Goal: Information Seeking & Learning: Find specific fact

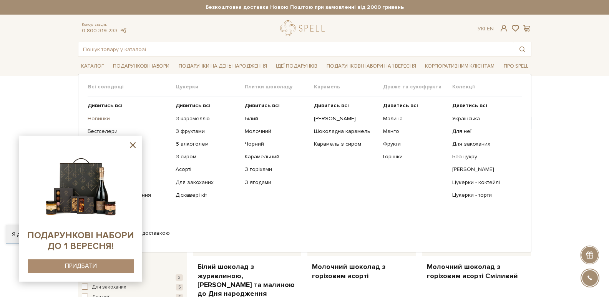
click at [99, 117] on link "Новинки" at bounding box center [129, 118] width 82 height 7
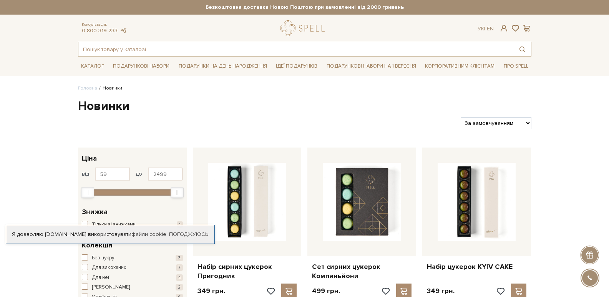
click at [204, 51] on input "text" at bounding box center [295, 49] width 435 height 14
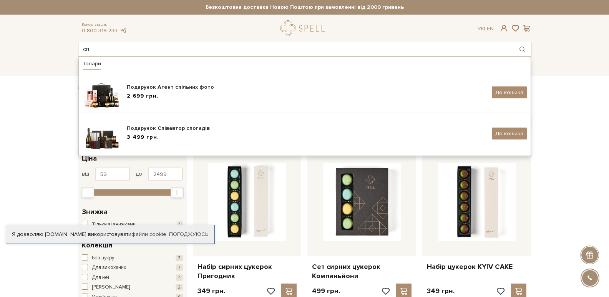
type input "с"
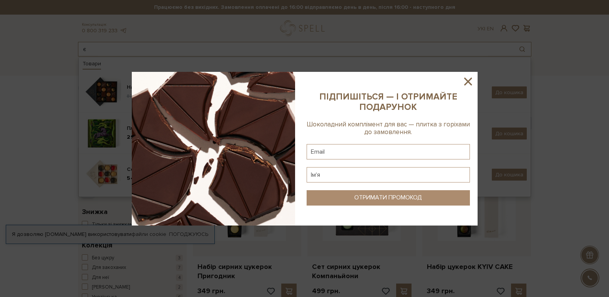
type input "є"
click at [468, 83] on icon at bounding box center [468, 81] width 13 height 13
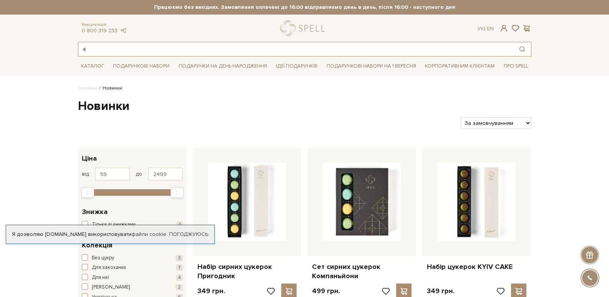
click at [111, 48] on input "є" at bounding box center [295, 49] width 435 height 14
click at [113, 52] on input "є" at bounding box center [295, 49] width 435 height 14
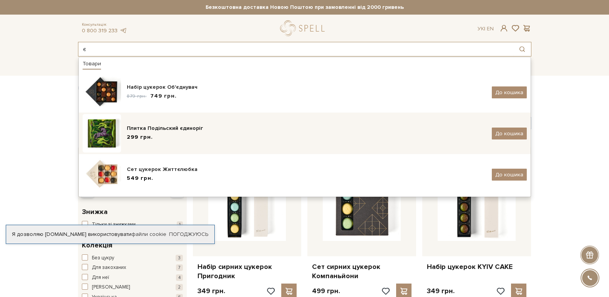
click at [143, 130] on div "Плитка Подільский єдиноріг" at bounding box center [306, 129] width 359 height 8
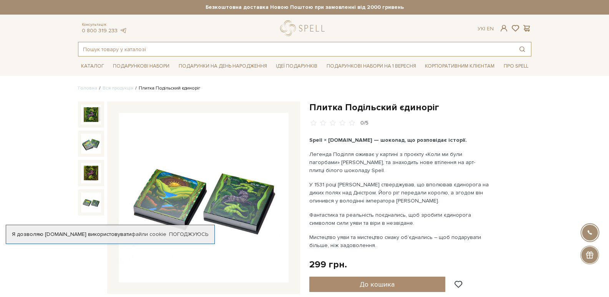
click at [169, 54] on input "text" at bounding box center [295, 49] width 435 height 14
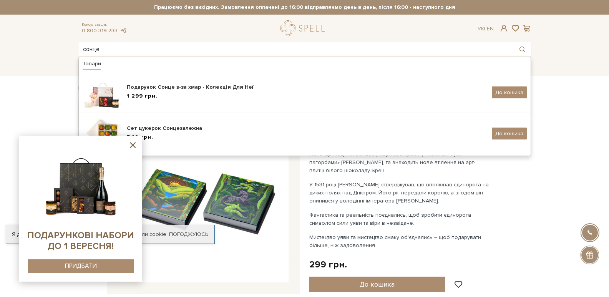
click at [334, 223] on p "Фантастика та реальність поєднались, щоб зробити єдинорога символом сили уяви т…" at bounding box center [399, 219] width 180 height 16
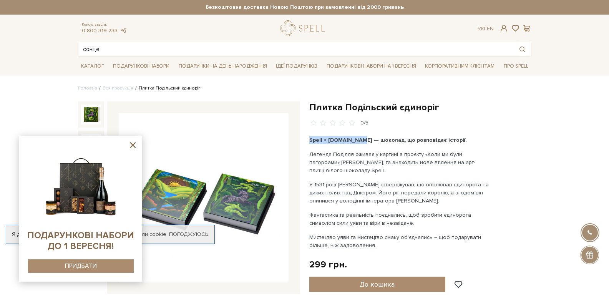
drag, startPoint x: 310, startPoint y: 141, endPoint x: 351, endPoint y: 141, distance: 41.1
click at [352, 141] on b "Spell × Spilne.art — шоколад, що розповідає історії." at bounding box center [388, 140] width 158 height 7
copy b "Spell × Spilne.art"
click at [146, 47] on input "сонце" at bounding box center [295, 49] width 435 height 14
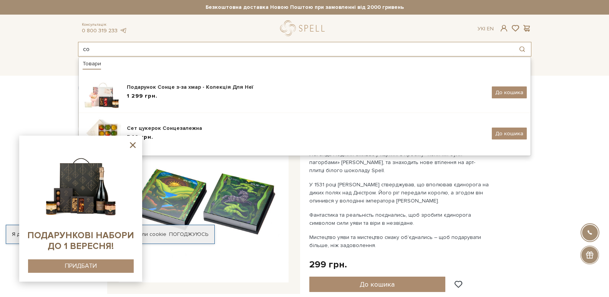
type input "с"
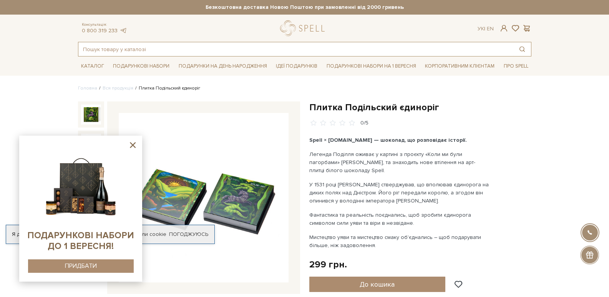
paste input "Spell × Spilne.art"
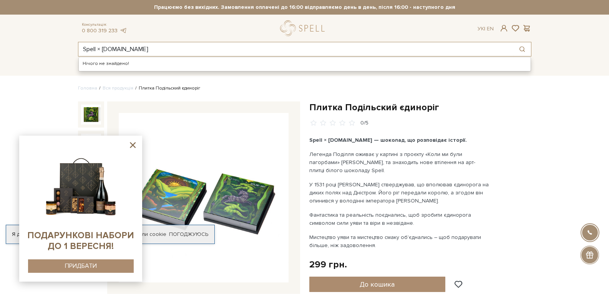
type input "Spell × Spilne.art"
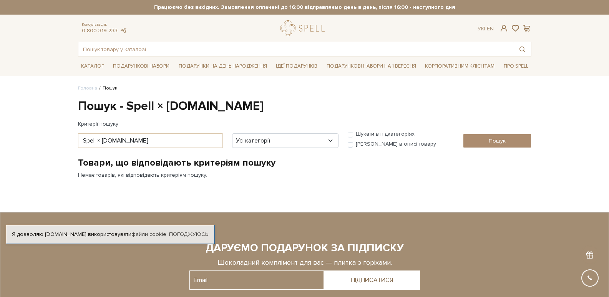
click at [395, 143] on label "Шукати в описі товару" at bounding box center [396, 144] width 80 height 7
click at [353, 143] on input "Шукати в описі товару" at bounding box center [350, 144] width 5 height 5
checkbox input "true"
click at [471, 143] on input "Пошук" at bounding box center [497, 140] width 68 height 13
click at [135, 141] on input "Spell × [DOMAIN_NAME]" at bounding box center [150, 140] width 145 height 15
